Goal: Task Accomplishment & Management: Manage account settings

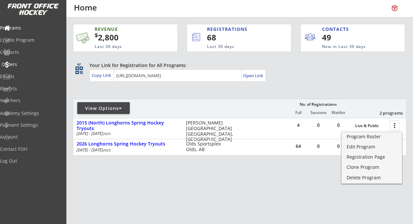
click at [29, 63] on div "Orders" at bounding box center [31, 64] width 59 height 5
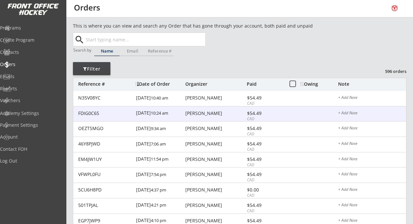
click at [199, 112] on div "Chris Swallow" at bounding box center [215, 113] width 60 height 5
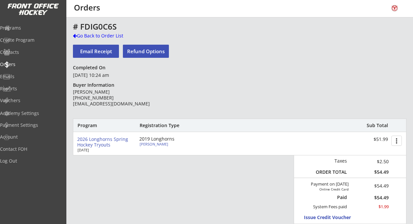
click at [146, 51] on button "Refund Options" at bounding box center [146, 51] width 46 height 13
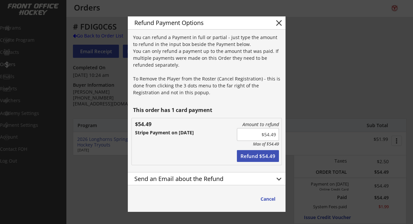
click at [277, 177] on button "keyboard_arrow_down" at bounding box center [279, 179] width 10 height 10
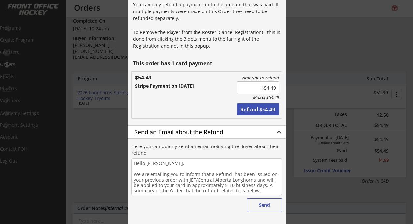
scroll to position [47, 0]
click at [253, 106] on button "Refund $54.49" at bounding box center [258, 109] width 42 height 12
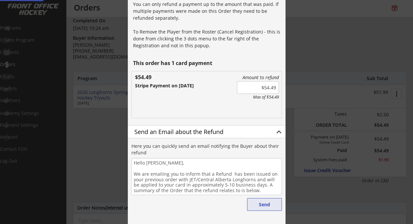
type input "$0.00"
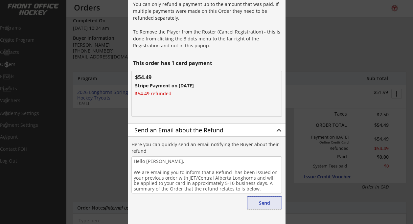
click at [260, 202] on button "Send" at bounding box center [264, 203] width 35 height 13
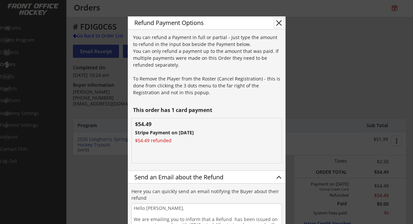
click at [278, 23] on button "close" at bounding box center [279, 23] width 10 height 10
type textarea "Hello , We are emailing you to inform that a Refund has been issued on your pre…"
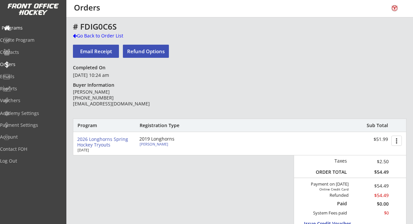
click at [31, 26] on div "Programs" at bounding box center [31, 28] width 59 height 5
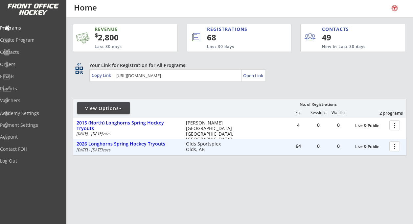
click at [397, 149] on div at bounding box center [396, 146] width 12 height 12
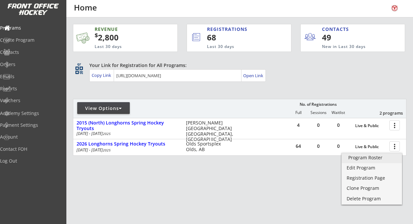
click at [374, 158] on div "Program Roster" at bounding box center [371, 157] width 47 height 5
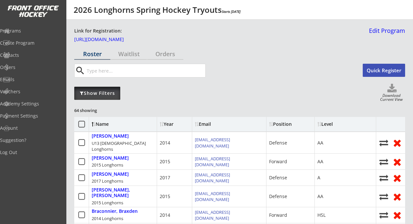
click at [101, 95] on div "Show Filters" at bounding box center [97, 93] width 46 height 7
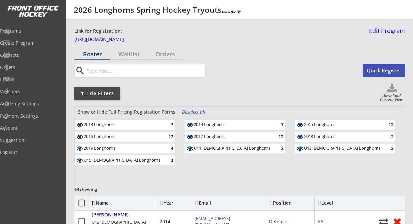
click at [118, 150] on div "2019 Longhorns" at bounding box center [122, 148] width 77 height 5
click at [190, 112] on div "Deselect all" at bounding box center [194, 112] width 24 height 7
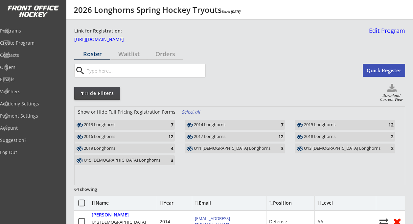
click at [127, 148] on div "2019 Longhorns" at bounding box center [122, 148] width 77 height 5
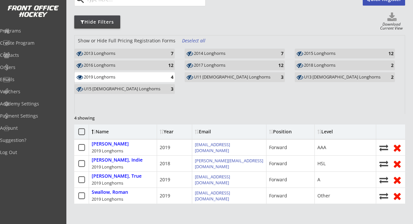
scroll to position [72, 0]
click at [141, 78] on div "2019 Longhorns" at bounding box center [122, 76] width 77 height 5
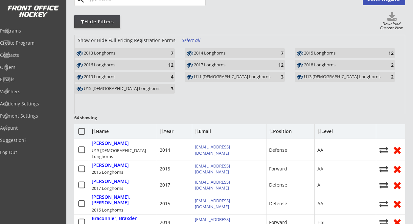
click at [319, 64] on div "2018 Longhorns" at bounding box center [342, 64] width 77 height 5
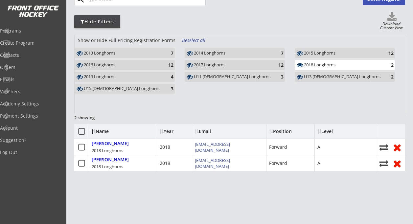
click at [311, 65] on div "2018 Longhorns" at bounding box center [342, 64] width 77 height 5
